Goal: Navigation & Orientation: Understand site structure

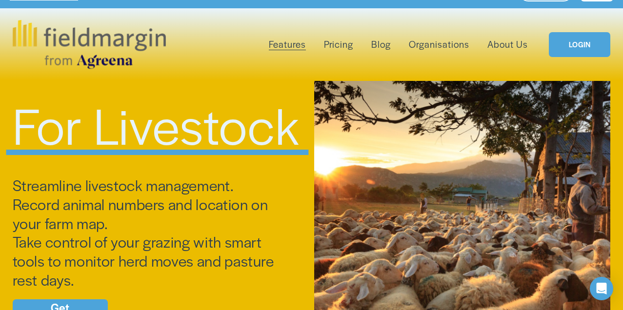
scroll to position [20, 0]
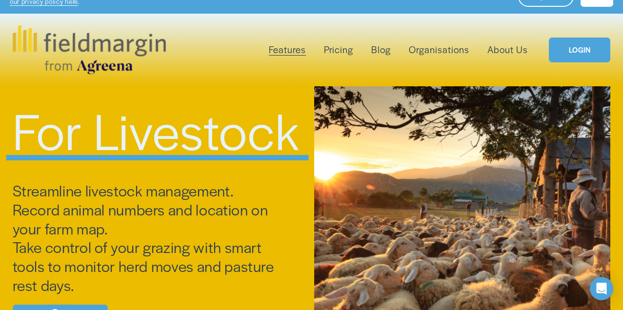
click at [0, 0] on span "Mapping" at bounding box center [0, 0] width 0 height 0
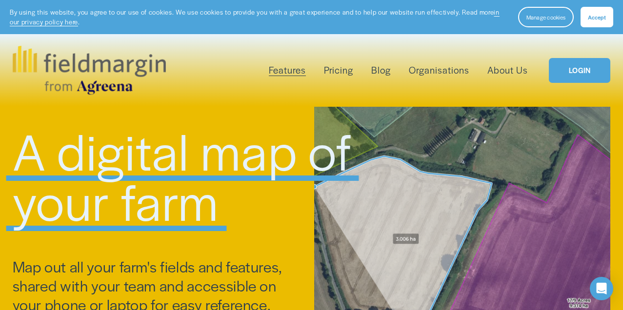
click at [0, 0] on span "Reporting" at bounding box center [0, 0] width 0 height 0
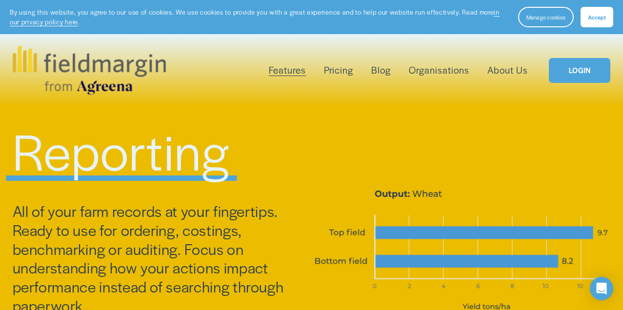
click at [0, 0] on span "Field Health" at bounding box center [0, 0] width 0 height 0
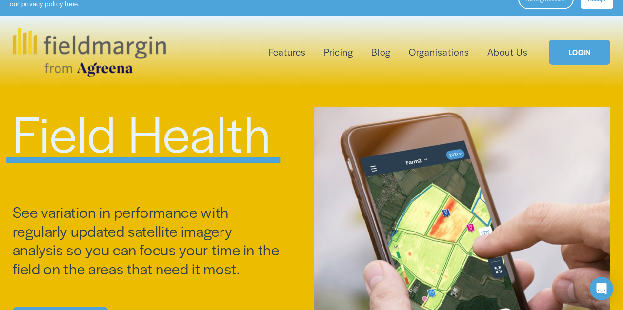
scroll to position [18, 0]
click at [343, 53] on link "Pricing" at bounding box center [338, 52] width 29 height 16
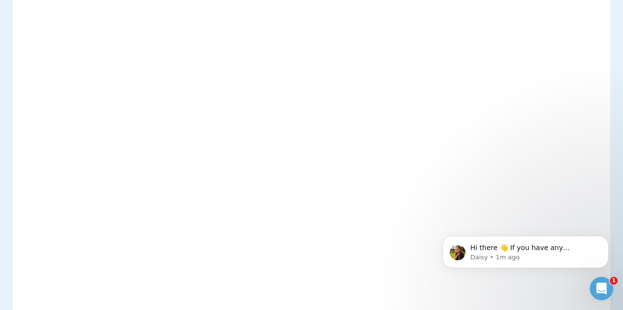
scroll to position [147, 0]
